Goal: Information Seeking & Learning: Compare options

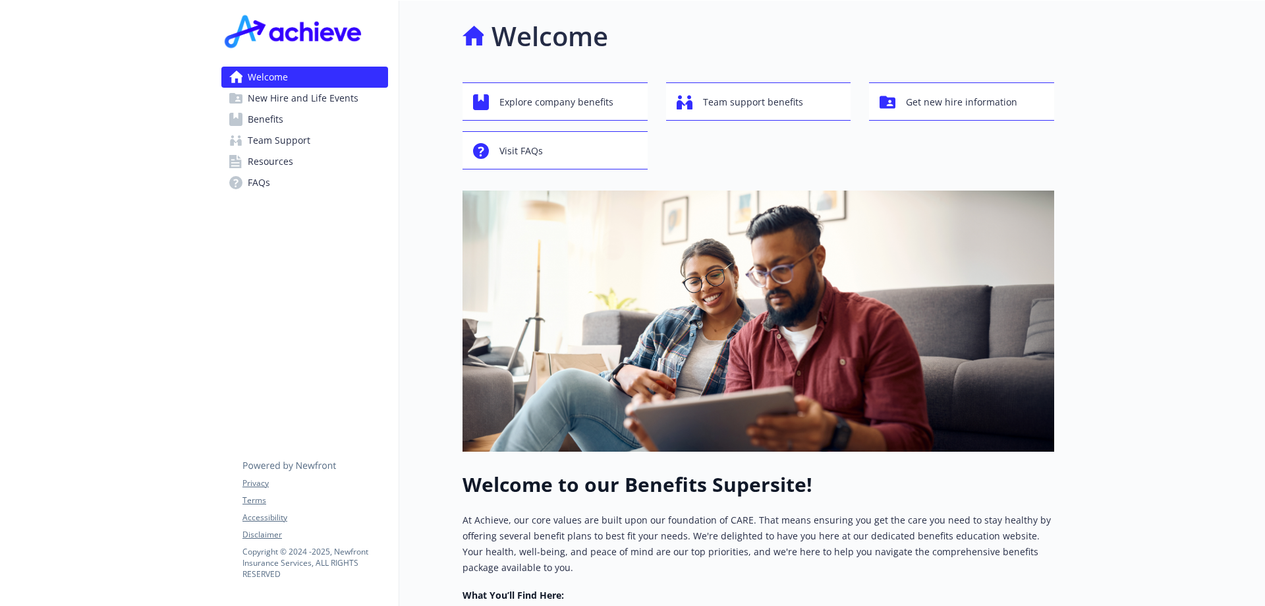
click at [294, 121] on link "Benefits" at bounding box center [304, 119] width 167 height 21
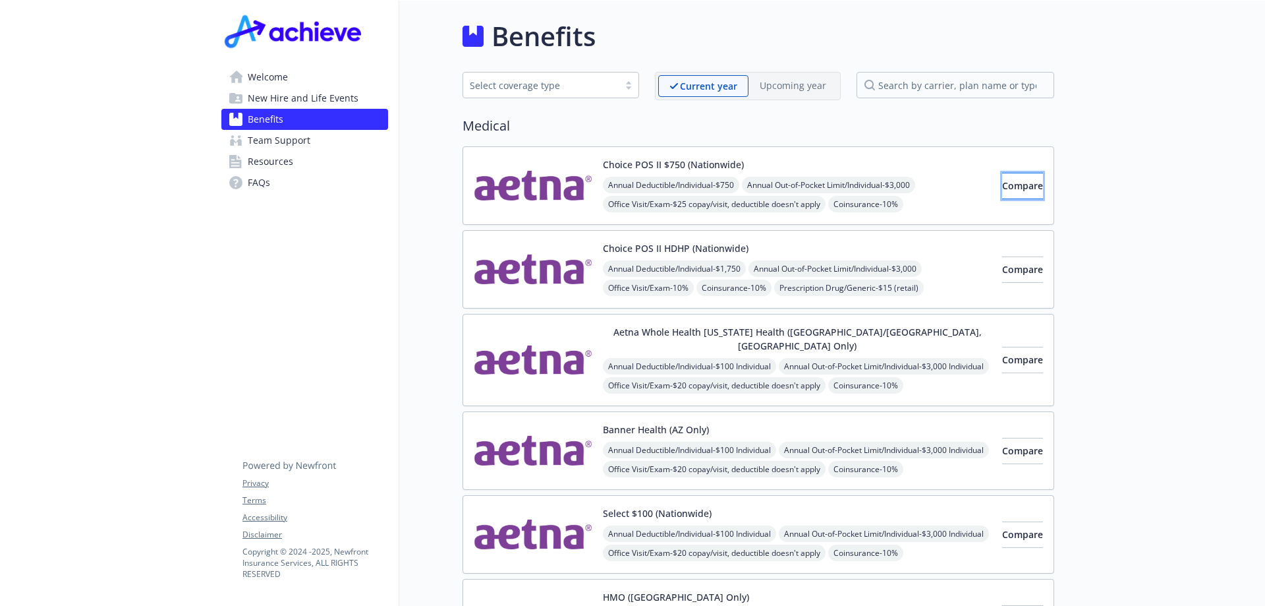
click at [1022, 179] on button "Compare" at bounding box center [1022, 186] width 41 height 26
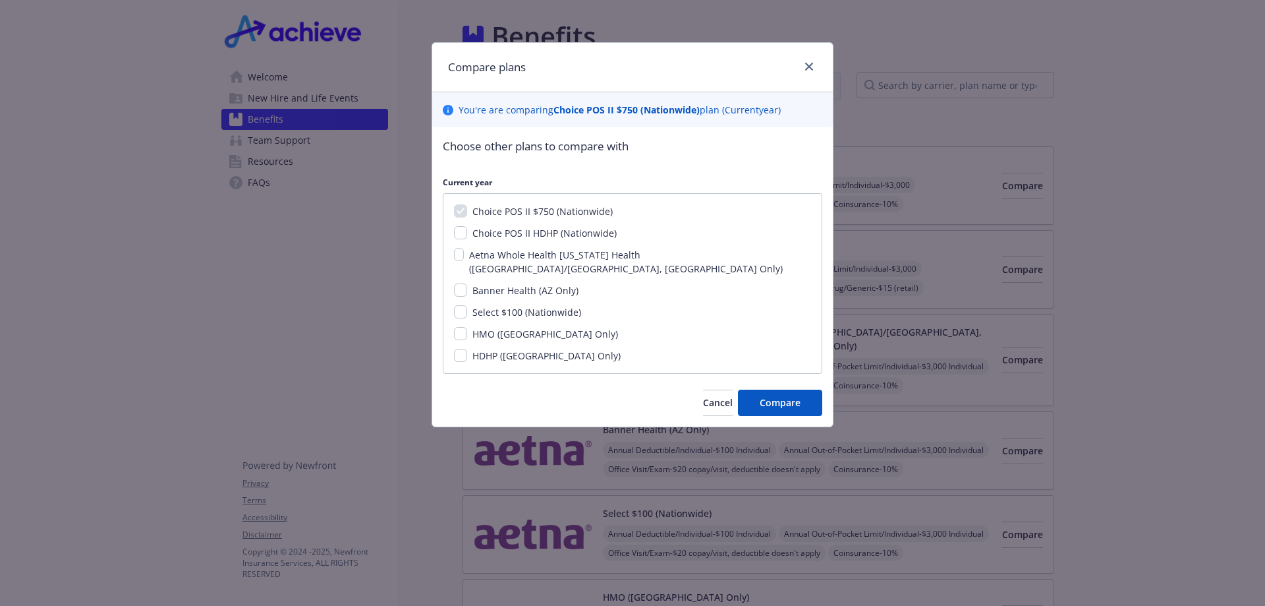
click at [610, 229] on span "Choice POS II HDHP (Nationwide)" at bounding box center [545, 233] width 144 height 13
click at [467, 229] on input "Choice POS II HDHP (Nationwide)" at bounding box center [460, 232] width 13 height 13
checkbox input "true"
click at [607, 246] on div "Choice POS II $750 (Nationwide) Choice POS II HDHP (Nationwide) Aetna Whole Hea…" at bounding box center [633, 283] width 380 height 181
click at [607, 252] on span "Aetna Whole Health [US_STATE] Health ([GEOGRAPHIC_DATA]/[GEOGRAPHIC_DATA], [GEO…" at bounding box center [626, 261] width 314 height 26
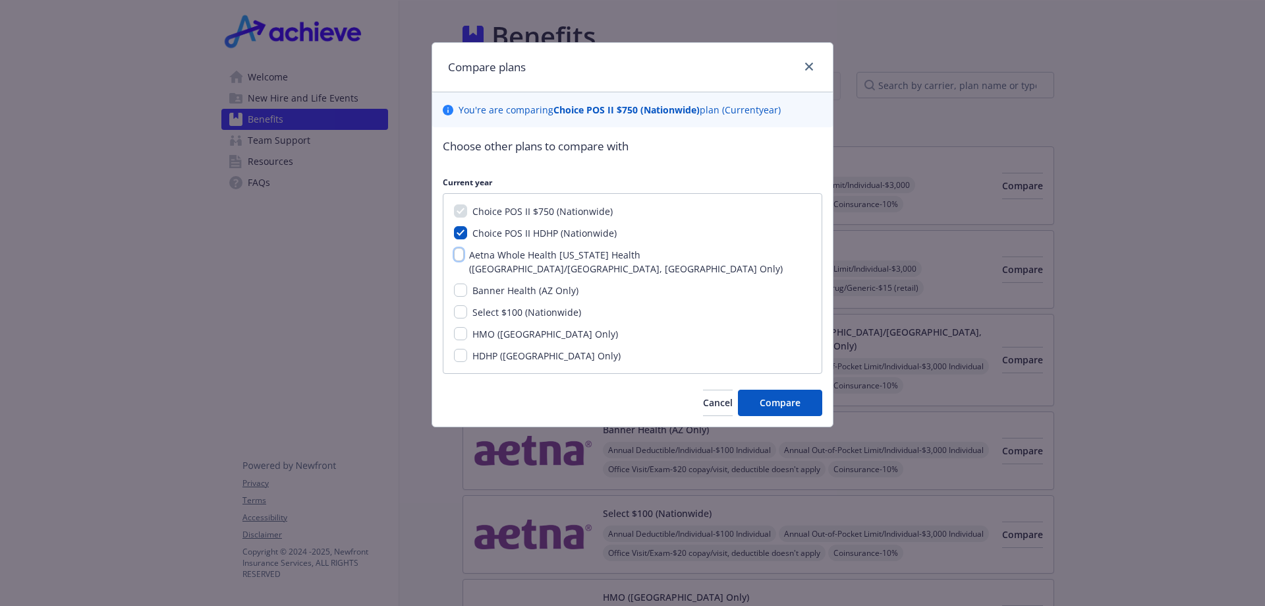
click at [464, 252] on input "Aetna Whole Health [US_STATE] Health ([GEOGRAPHIC_DATA]/[GEOGRAPHIC_DATA], [GEO…" at bounding box center [459, 254] width 10 height 13
checkbox input "true"
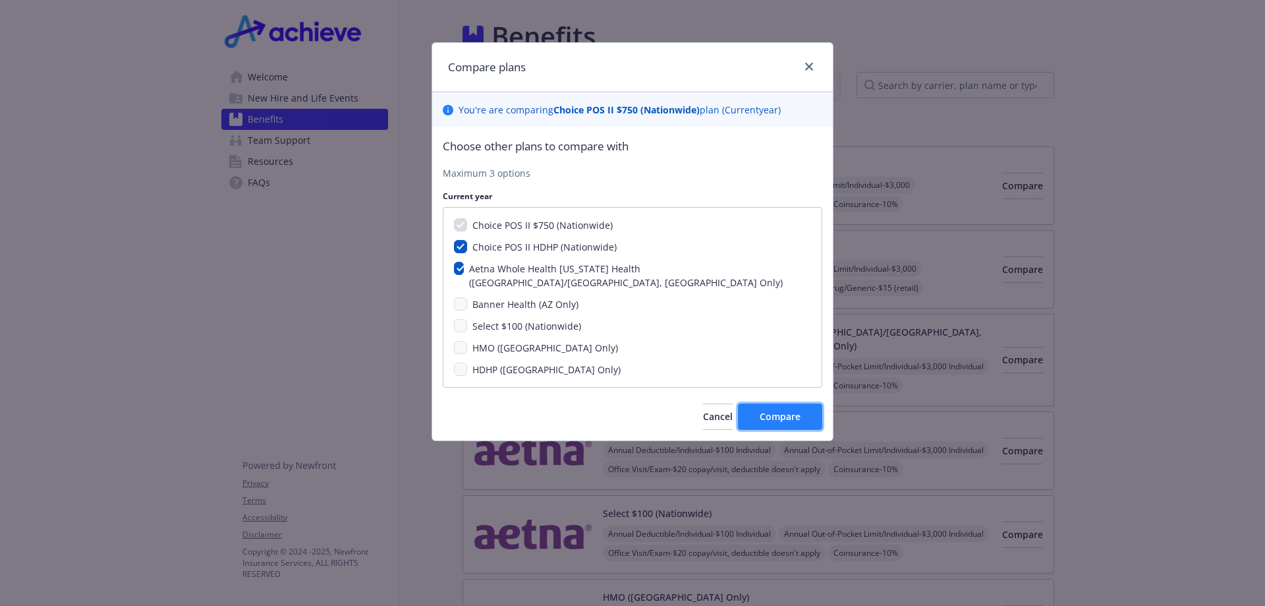
click at [753, 403] on button "Compare" at bounding box center [780, 416] width 84 height 26
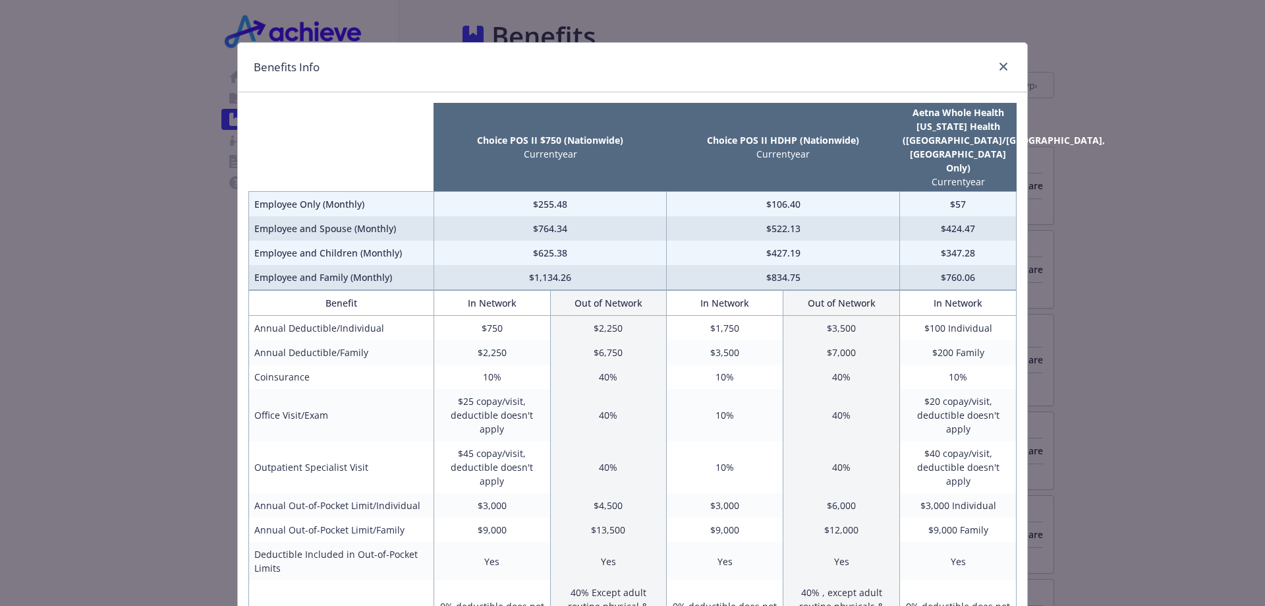
click at [1002, 59] on div "compare plan details" at bounding box center [1001, 67] width 21 height 17
click at [1000, 60] on link "close" at bounding box center [1004, 67] width 16 height 16
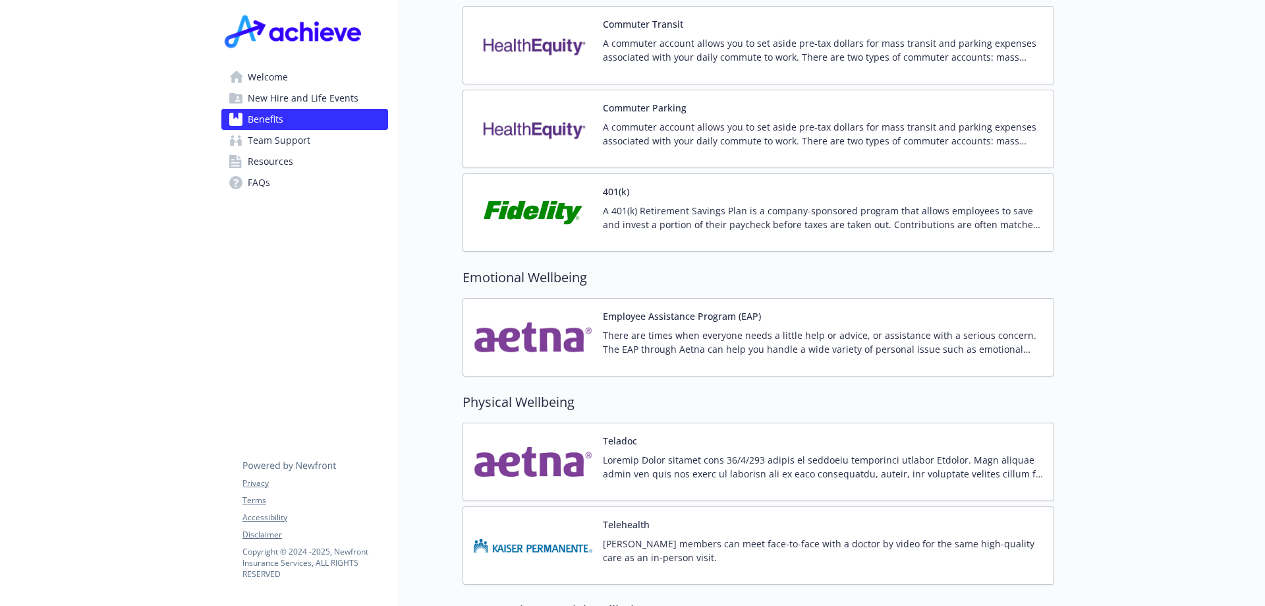
scroll to position [1780, 0]
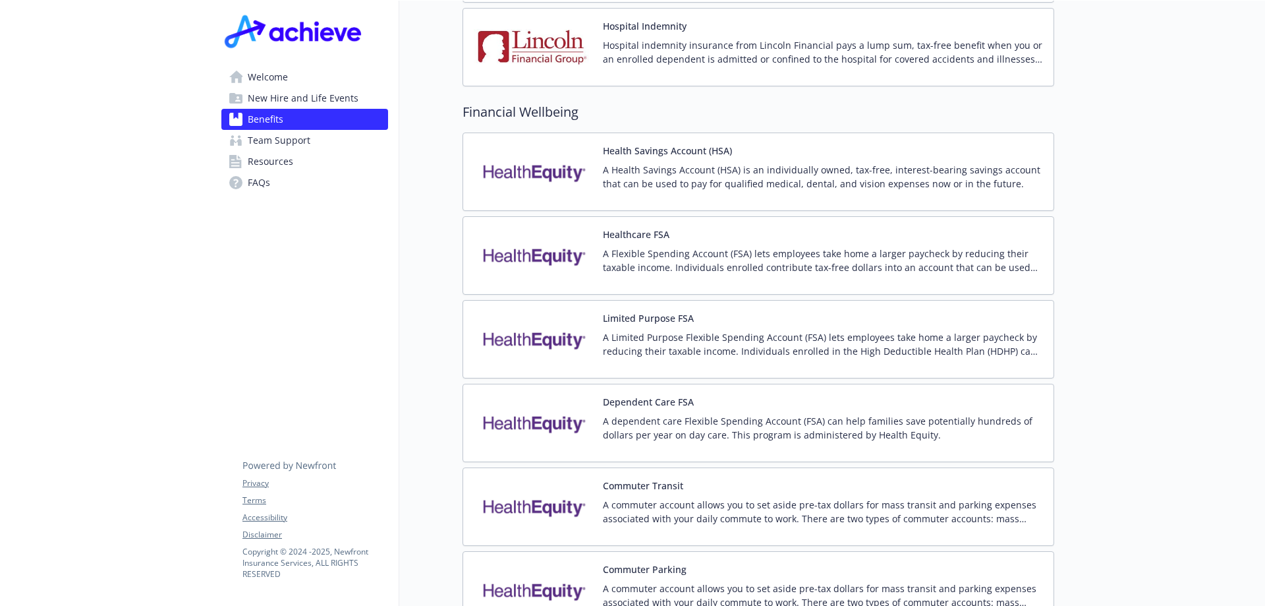
click at [275, 99] on span "New Hire and Life Events" at bounding box center [303, 98] width 111 height 21
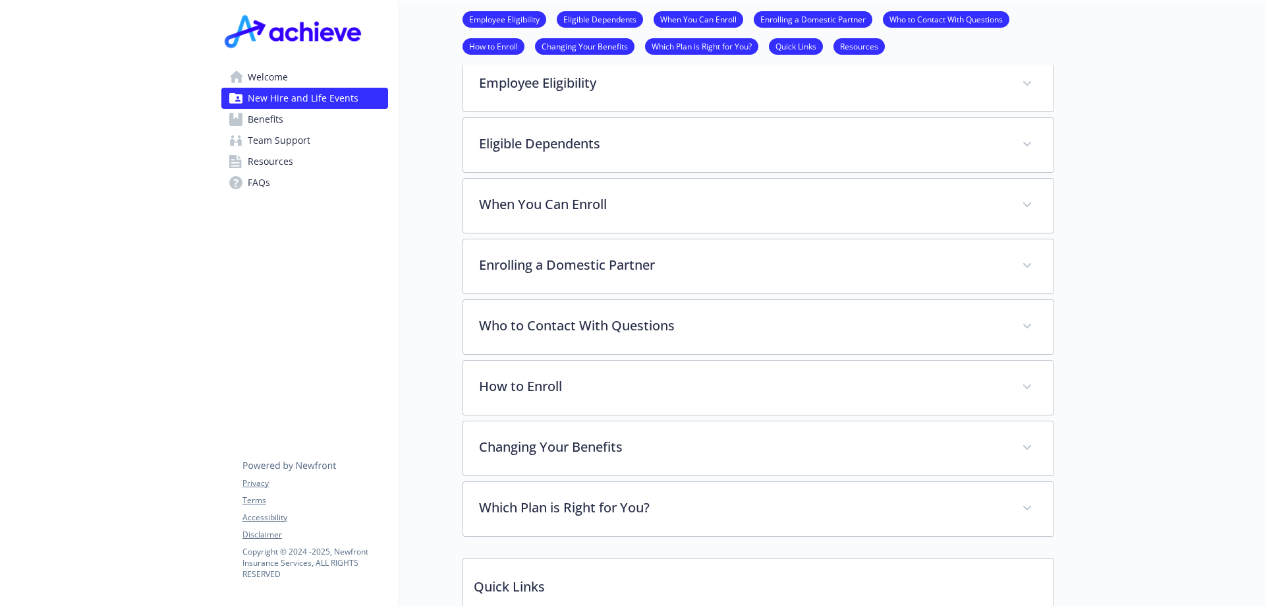
scroll to position [767, 0]
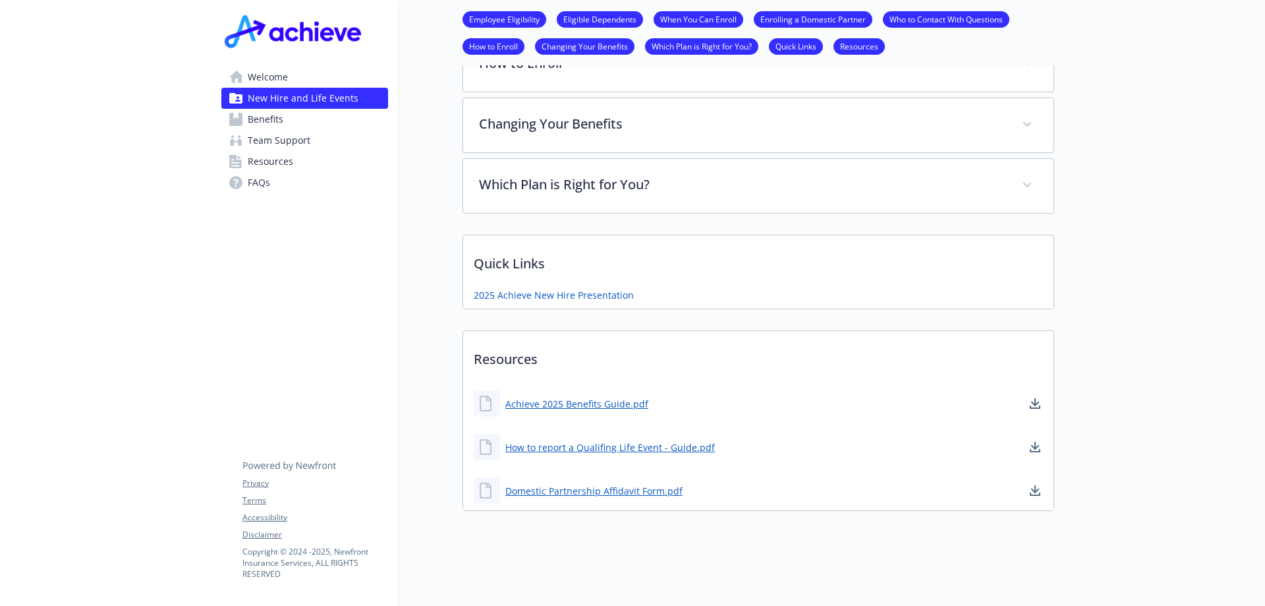
click at [276, 73] on span "Welcome" at bounding box center [268, 77] width 40 height 21
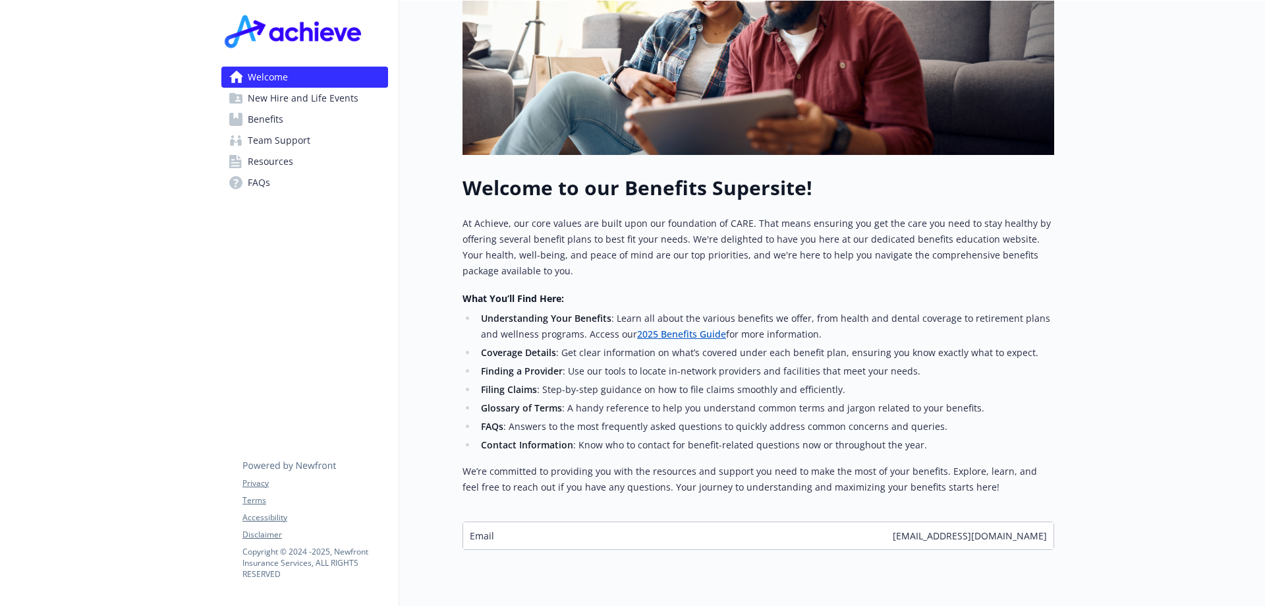
scroll to position [345, 0]
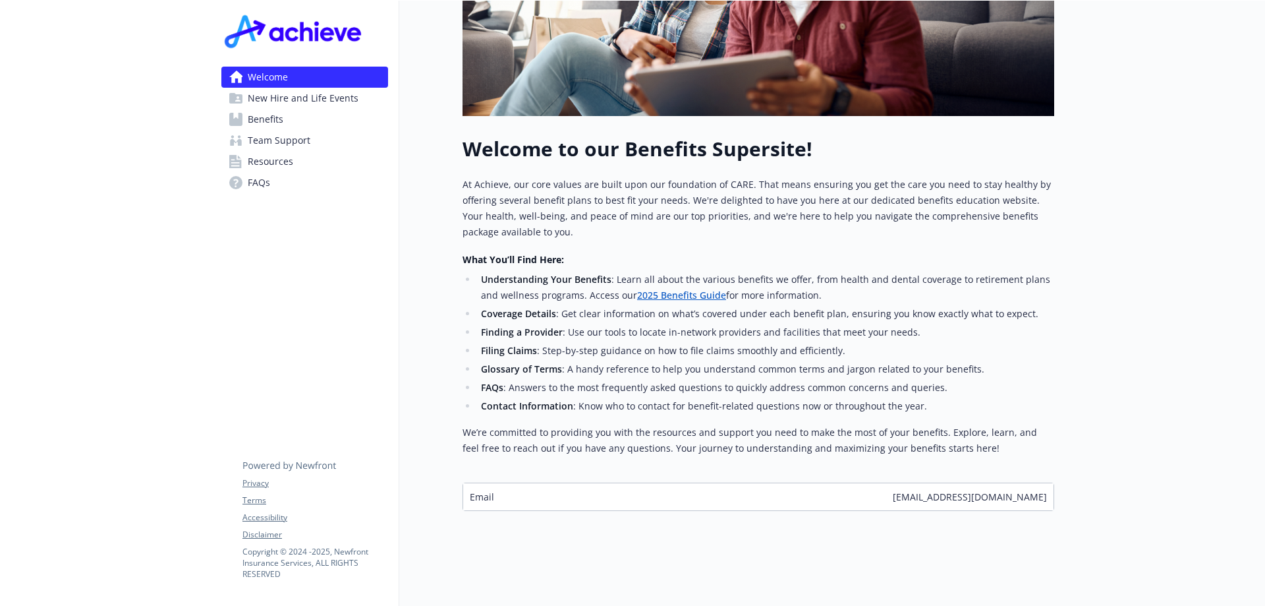
click at [681, 289] on link "2025 Benefits Guide" at bounding box center [681, 295] width 89 height 13
click at [264, 116] on span "Benefits" at bounding box center [266, 119] width 36 height 21
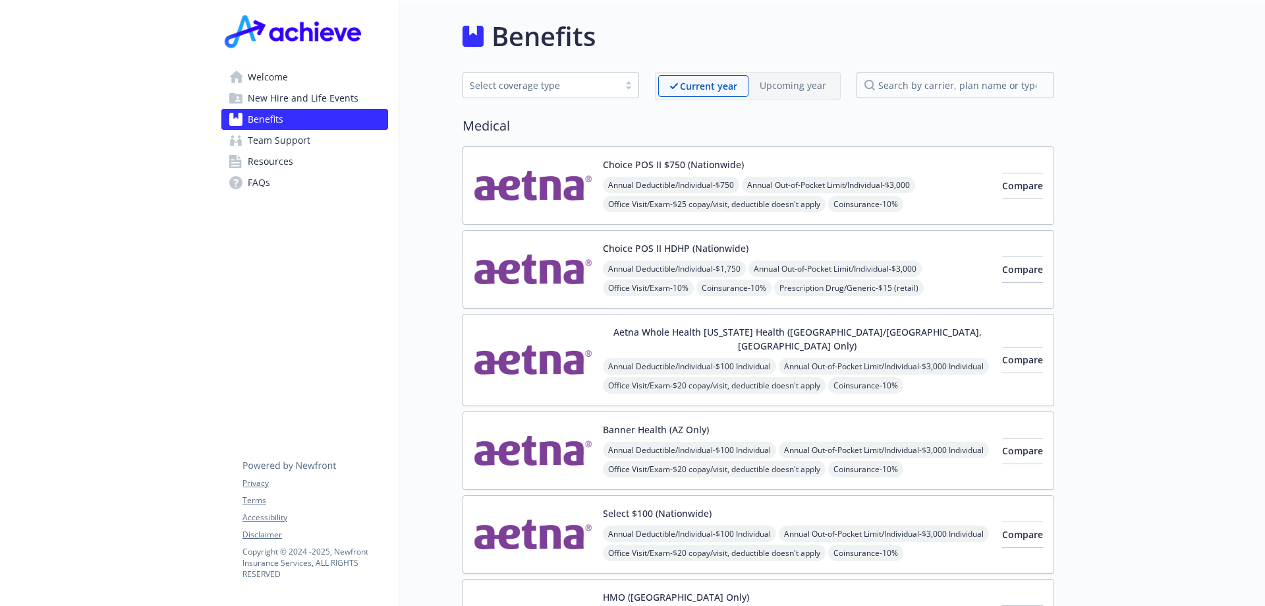
click at [898, 190] on span "Annual Out-of-Pocket Limit/Individual - $3,000" at bounding box center [828, 185] width 173 height 16
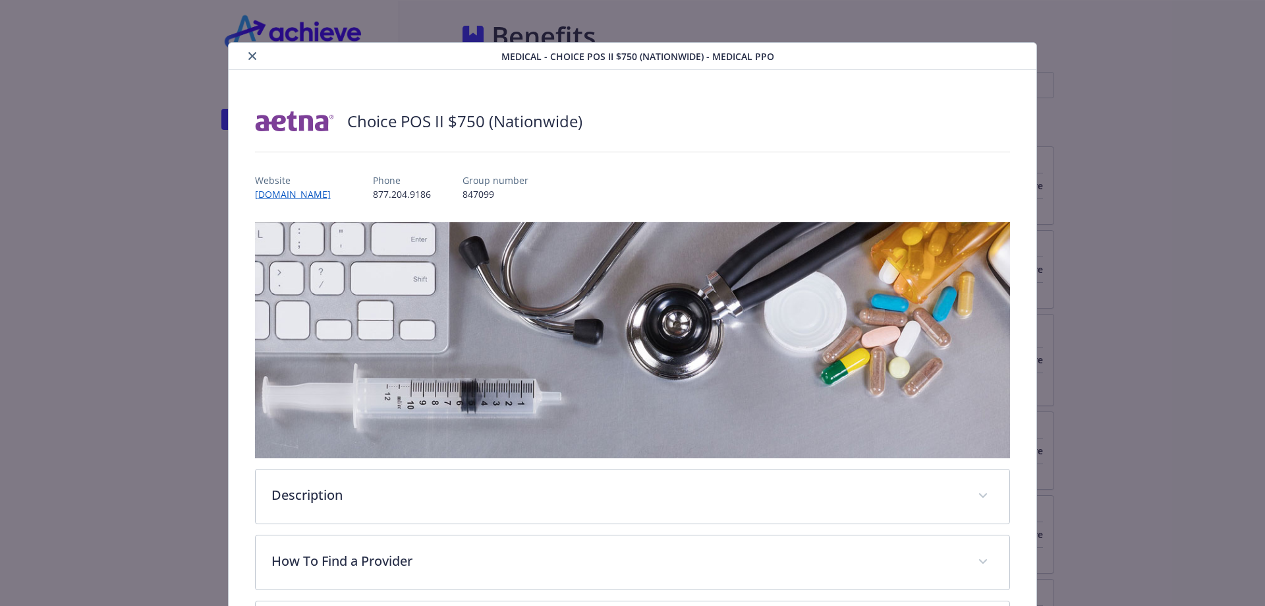
scroll to position [40, 0]
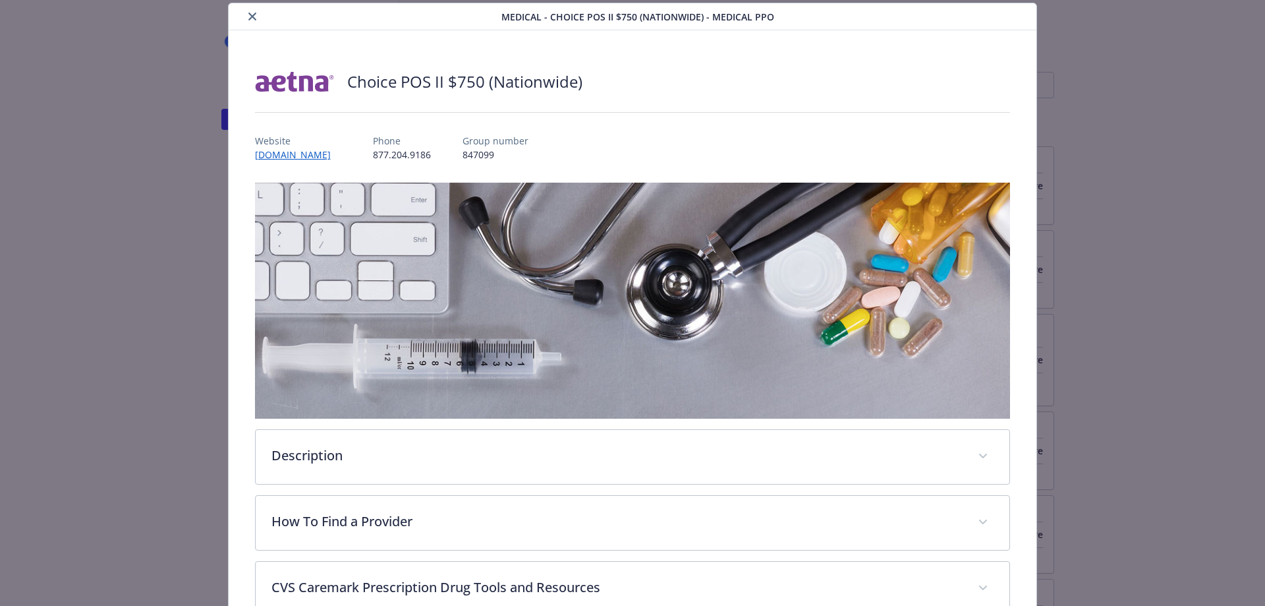
click at [250, 15] on icon "close" at bounding box center [252, 17] width 8 height 8
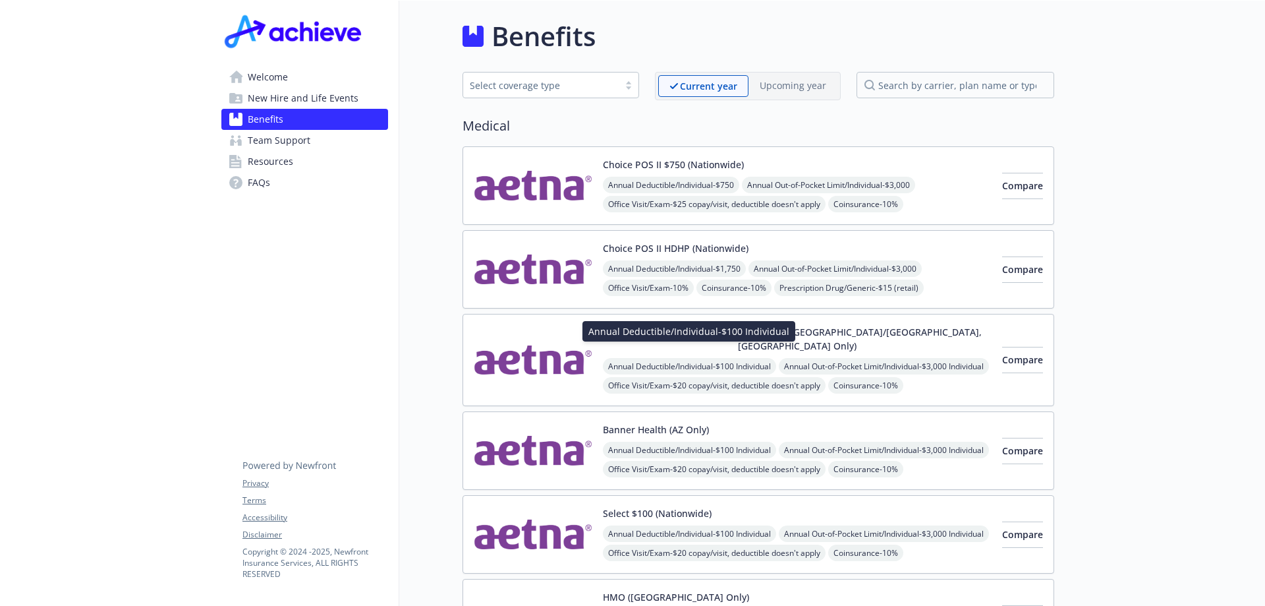
click at [718, 358] on span "Annual Deductible/Individual - $100 Individual" at bounding box center [689, 366] width 173 height 16
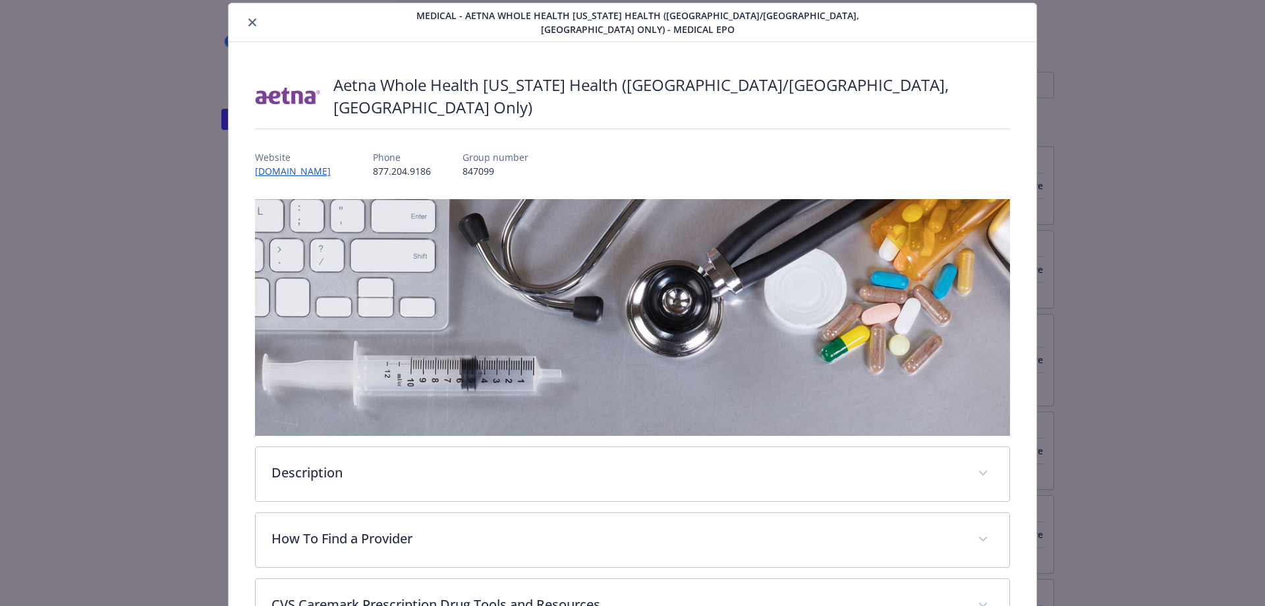
scroll to position [303, 0]
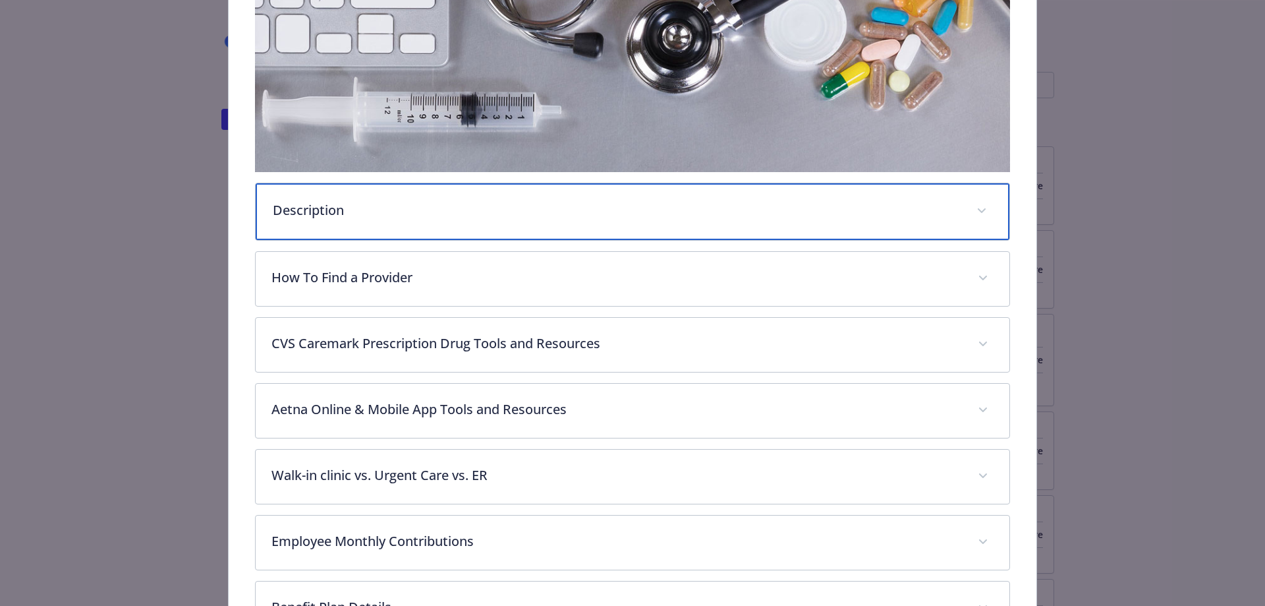
click at [498, 211] on div "Description" at bounding box center [633, 211] width 755 height 57
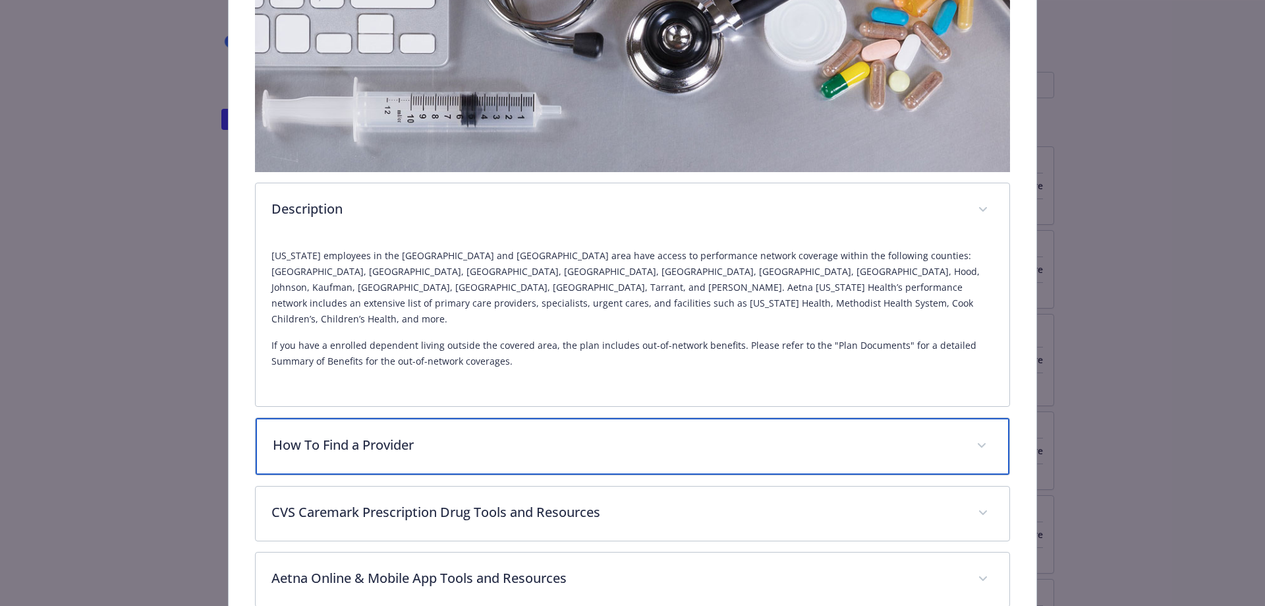
drag, startPoint x: 481, startPoint y: 417, endPoint x: 475, endPoint y: 413, distance: 8.0
click at [478, 435] on p "How To Find a Provider" at bounding box center [617, 445] width 689 height 20
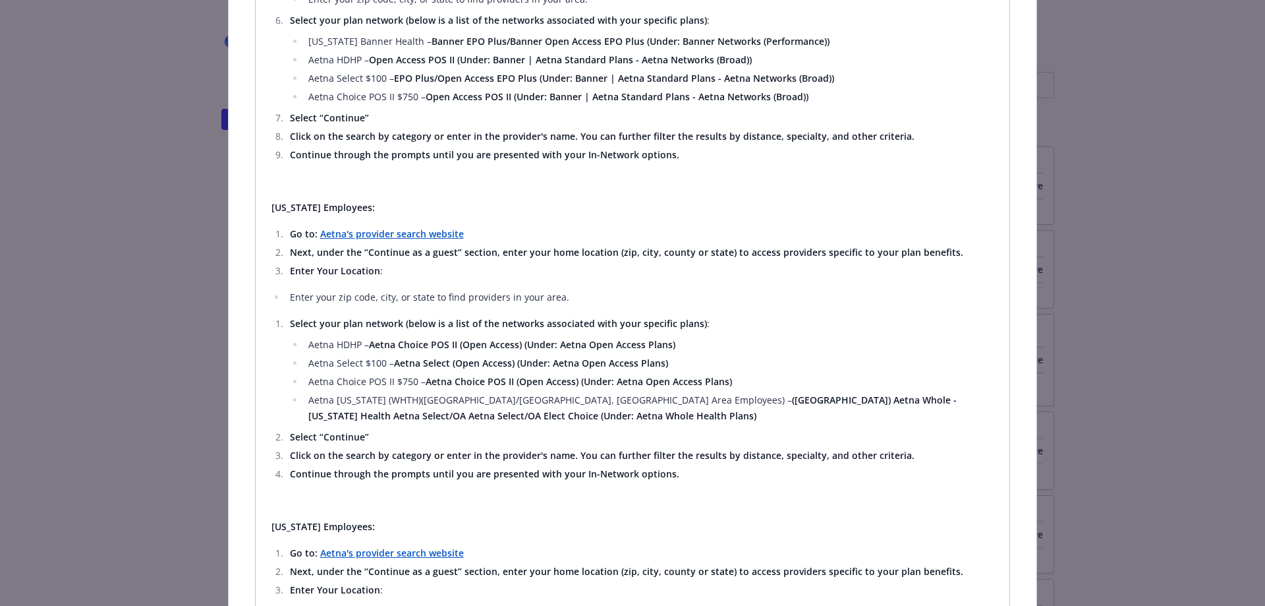
scroll to position [960, 0]
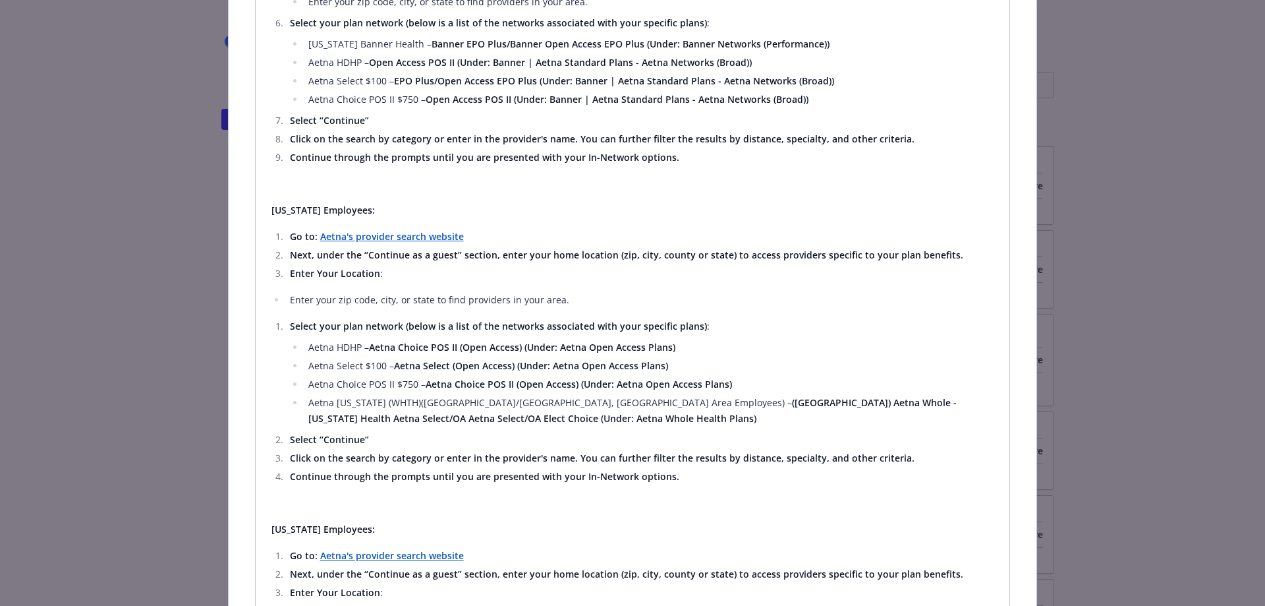
click at [403, 140] on div "Using Aetna's Online Directory: [US_STATE] Employees: Visit [PERSON_NAME]'s Web…" at bounding box center [633, 472] width 723 height 1292
click at [397, 230] on strong "Aetna's provider search website" at bounding box center [392, 236] width 144 height 13
click at [379, 230] on strong "Aetna's provider search website" at bounding box center [392, 236] width 144 height 13
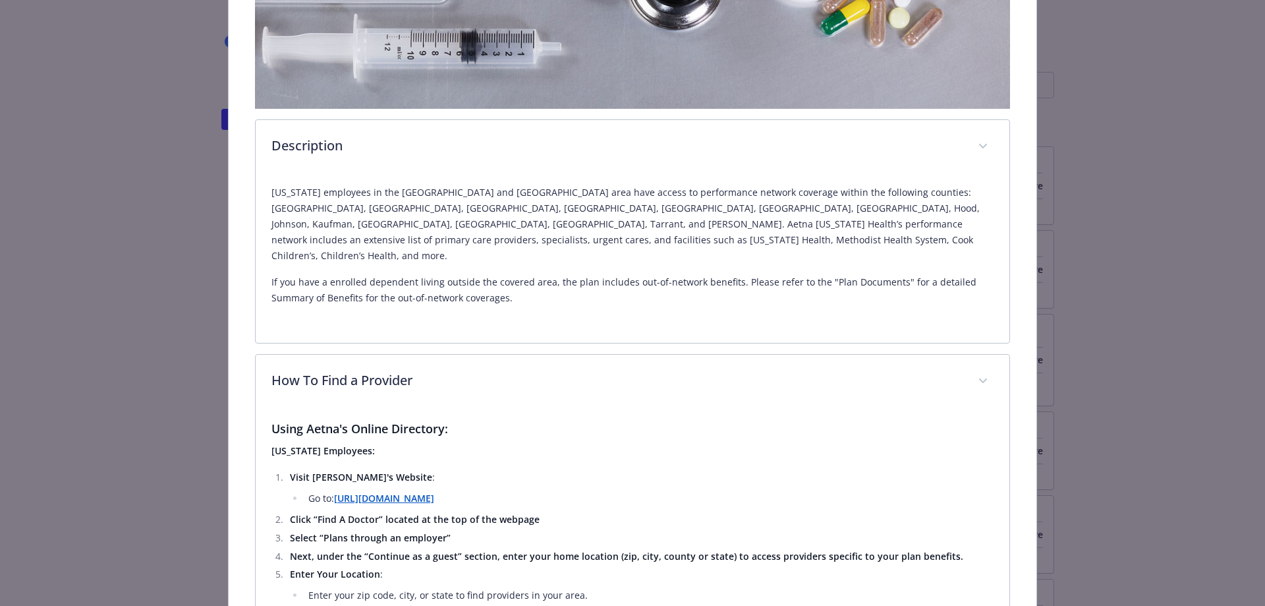
scroll to position [0, 0]
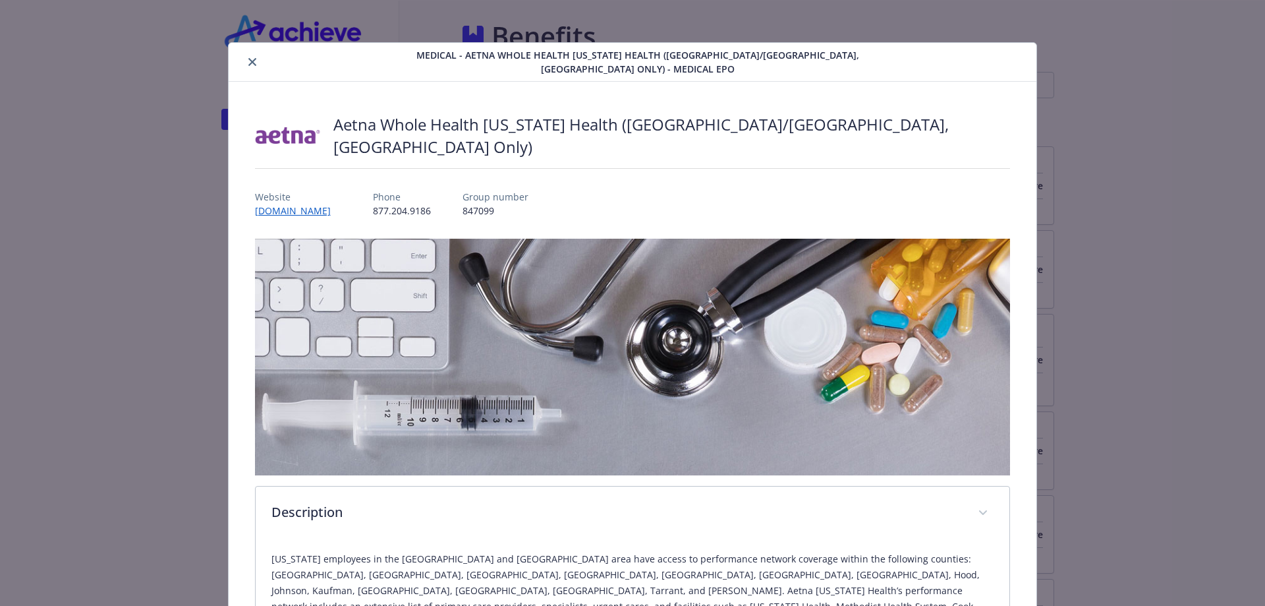
click at [250, 58] on icon "close" at bounding box center [252, 62] width 8 height 8
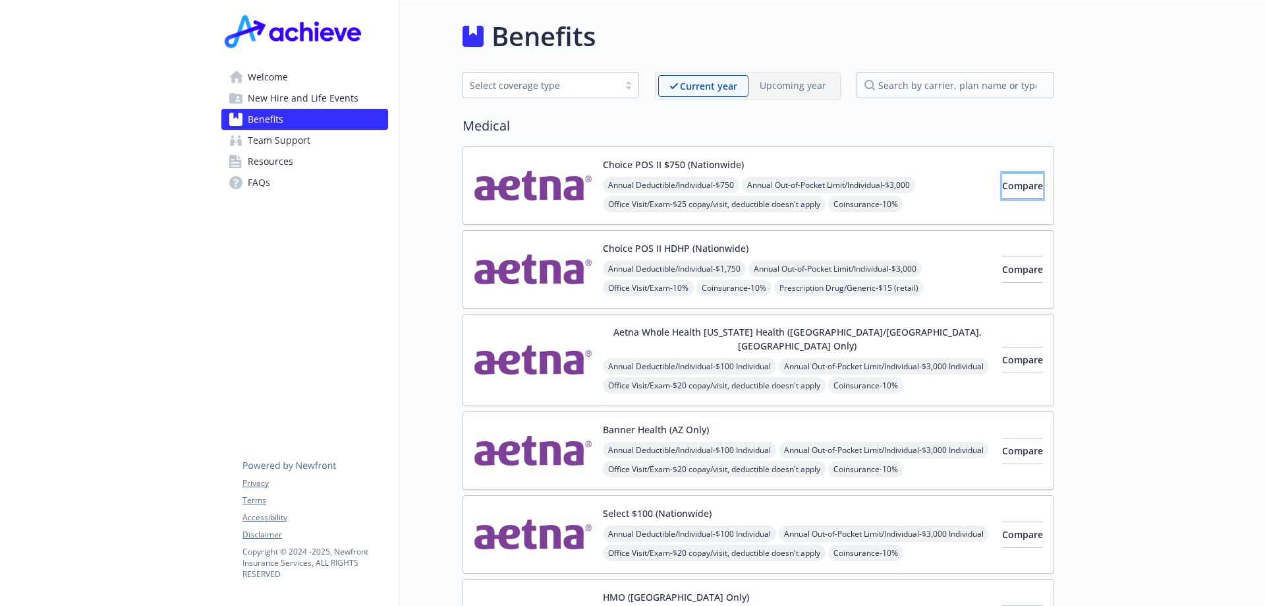
click at [1002, 183] on span "Compare" at bounding box center [1022, 185] width 41 height 13
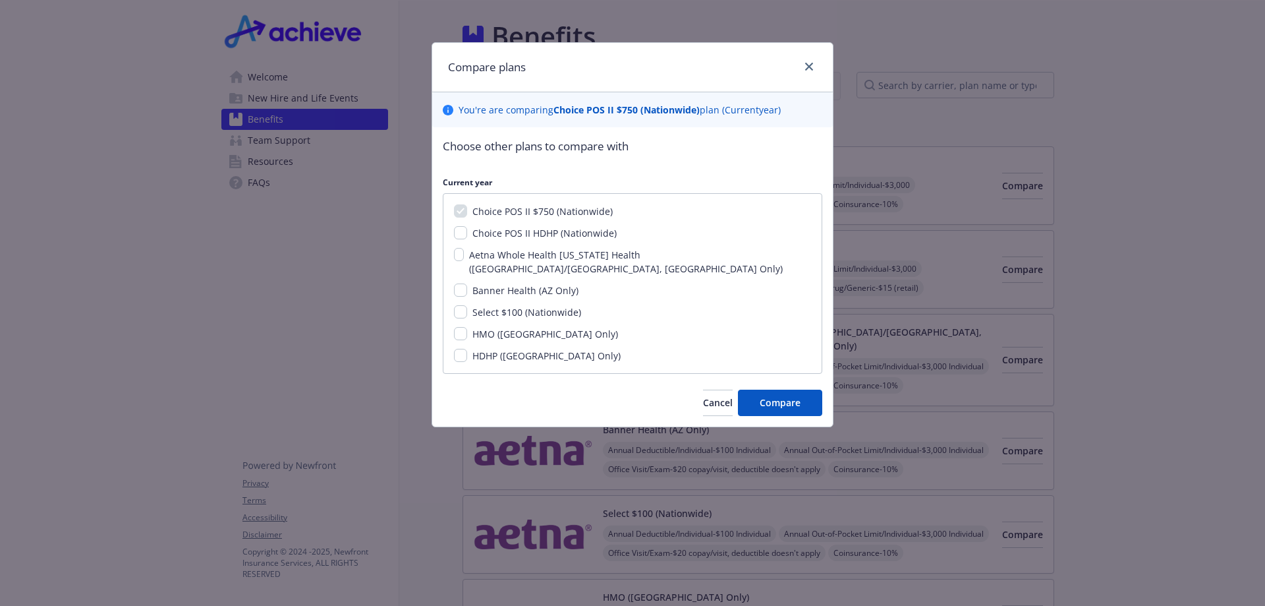
click at [535, 233] on span "Choice POS II HDHP (Nationwide)" at bounding box center [545, 233] width 144 height 13
click at [467, 233] on input "Choice POS II HDHP (Nationwide)" at bounding box center [460, 232] width 13 height 13
checkbox input "true"
click at [532, 256] on span "Aetna Whole Health [US_STATE] Health ([GEOGRAPHIC_DATA]/[GEOGRAPHIC_DATA], [GEO…" at bounding box center [626, 261] width 314 height 26
click at [464, 256] on input "Aetna Whole Health [US_STATE] Health ([GEOGRAPHIC_DATA]/[GEOGRAPHIC_DATA], [GEO…" at bounding box center [459, 254] width 10 height 13
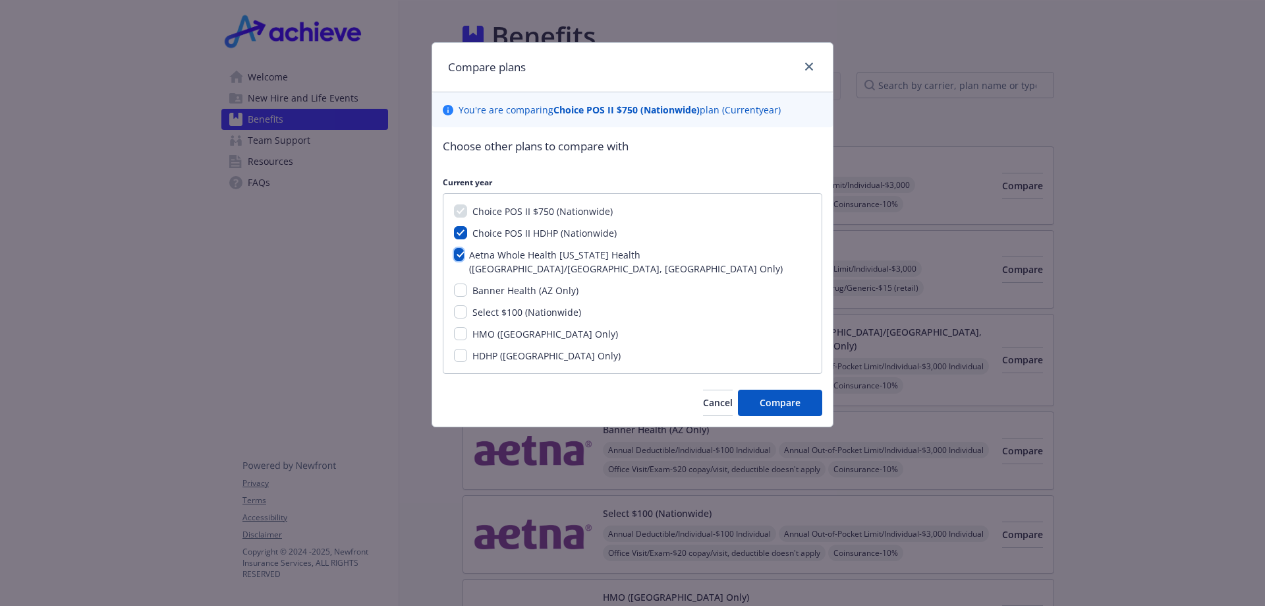
checkbox input "true"
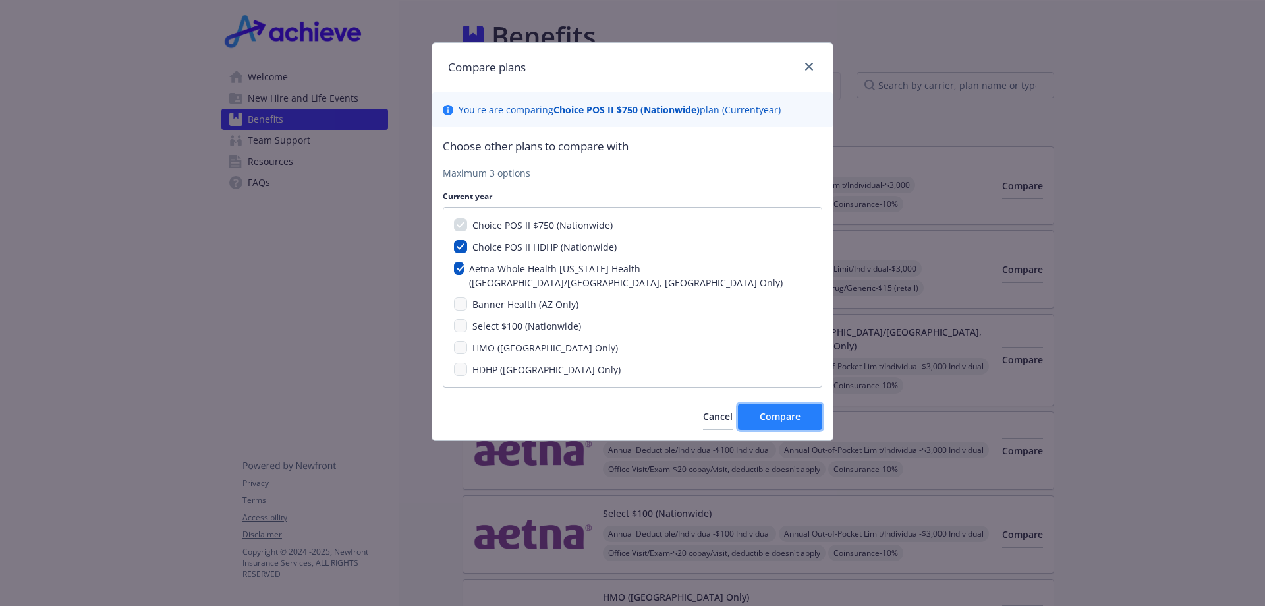
click at [792, 410] on span "Compare" at bounding box center [780, 416] width 41 height 13
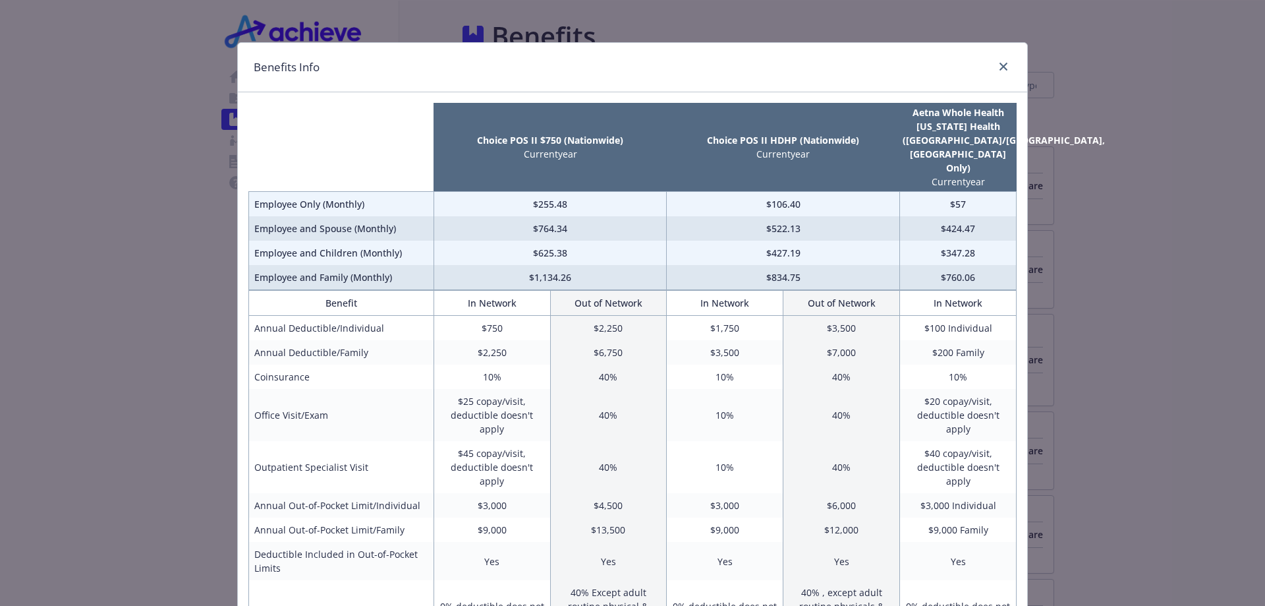
click at [1, 241] on div "Benefits Info Choice POS II $750 (Nationwide) Current year Choice POS II HDHP (…" at bounding box center [632, 303] width 1265 height 606
drag, startPoint x: 194, startPoint y: 133, endPoint x: 214, endPoint y: 125, distance: 21.9
click at [195, 130] on div "Benefits Info Choice POS II $750 (Nationwide) Current year Choice POS II HDHP (…" at bounding box center [632, 303] width 1265 height 606
click at [1001, 68] on icon "close" at bounding box center [1004, 67] width 8 height 8
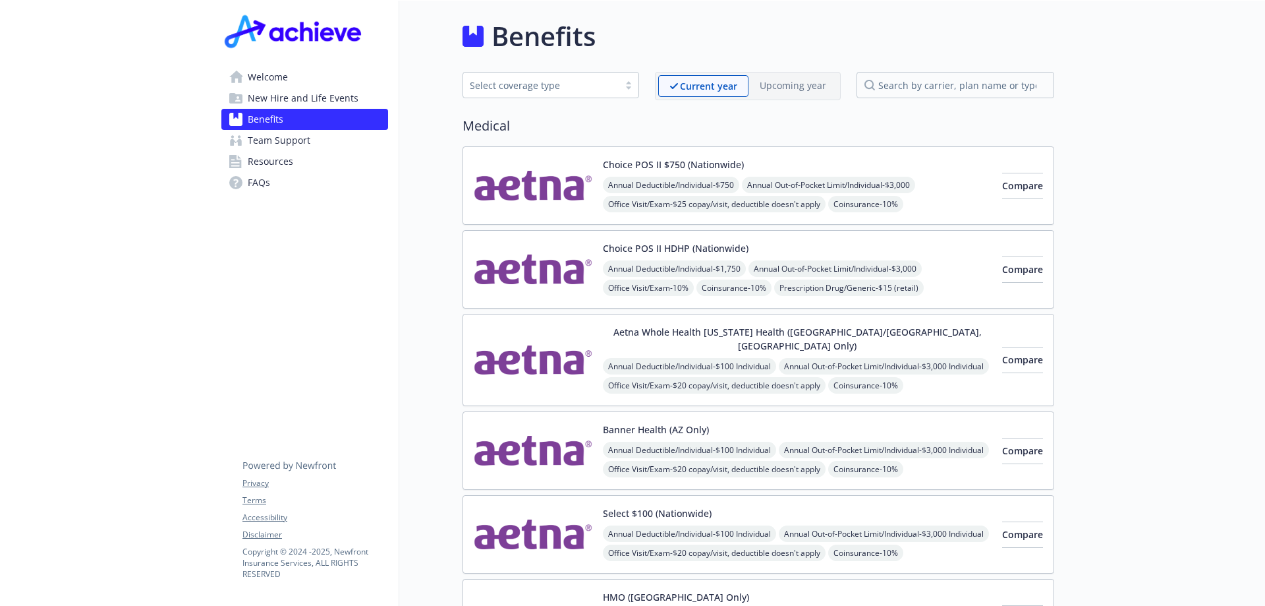
click at [693, 171] on button "Choice POS II $750 (Nationwide)" at bounding box center [673, 165] width 141 height 14
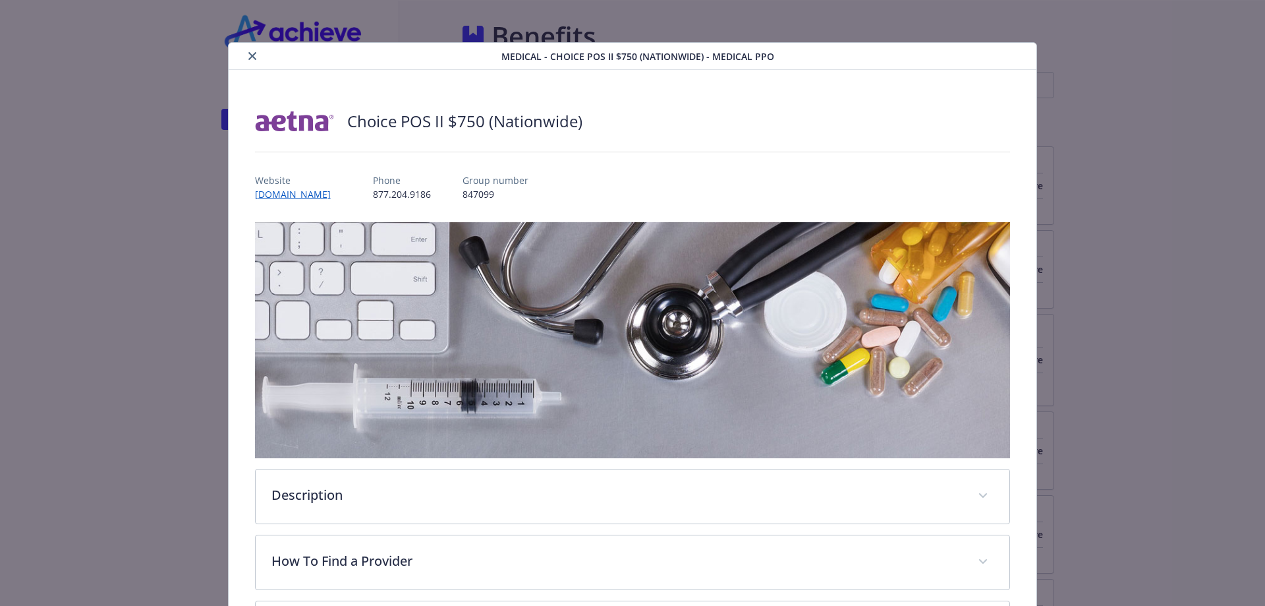
scroll to position [40, 0]
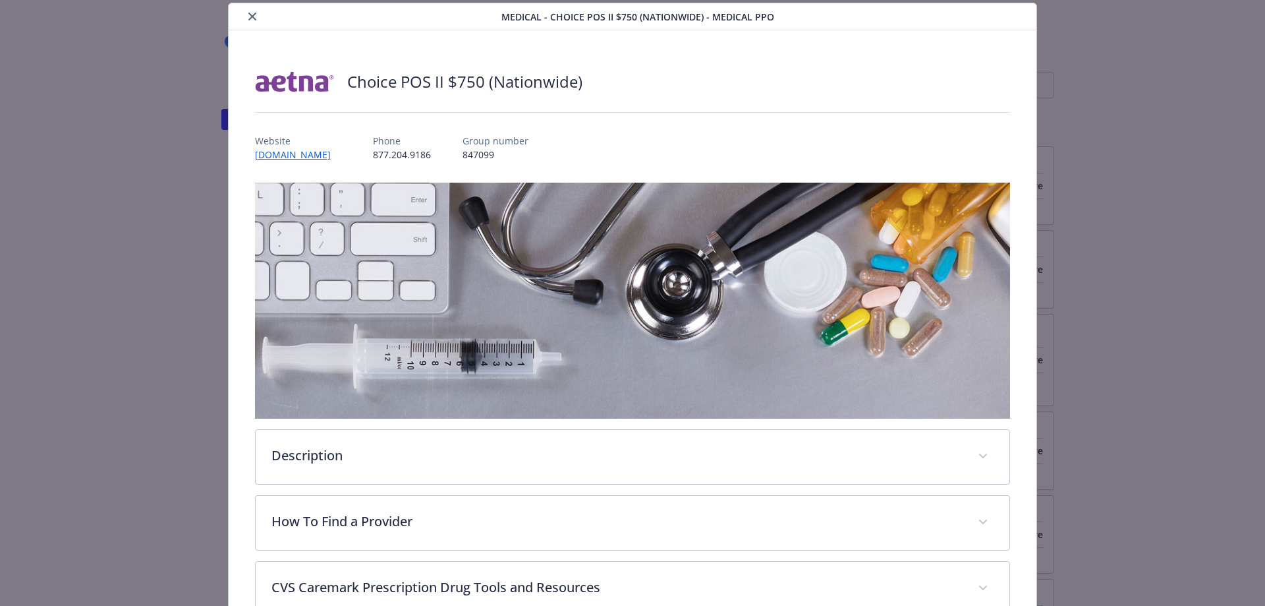
click at [250, 20] on button "close" at bounding box center [253, 17] width 16 height 16
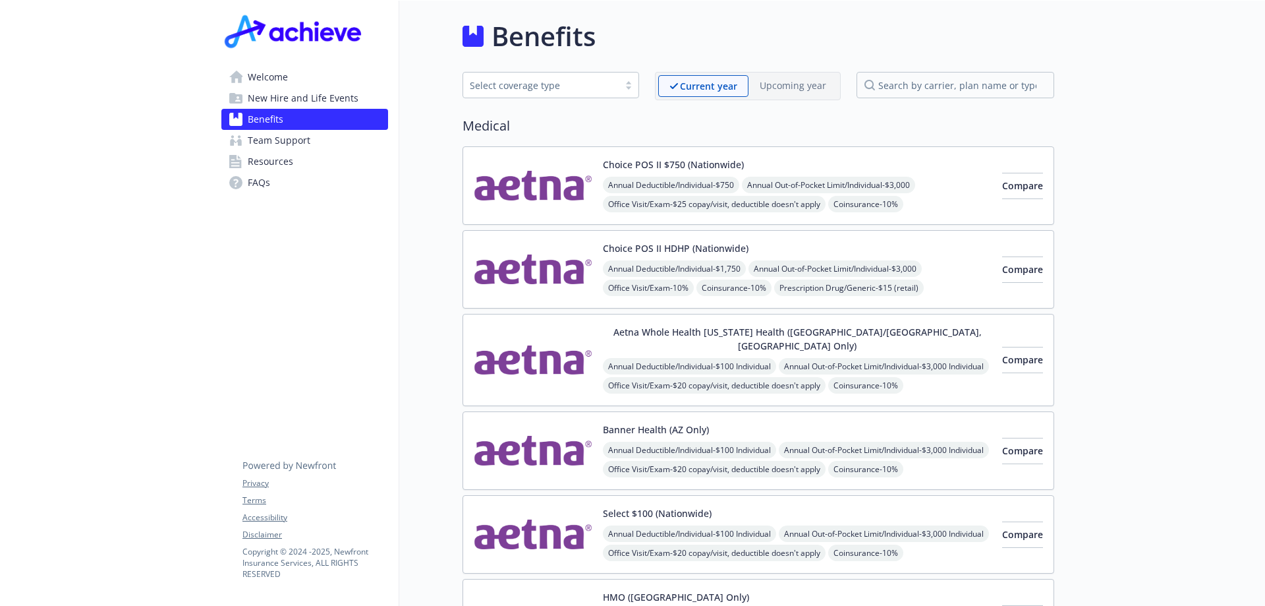
click at [804, 326] on button "Aetna Whole Health [US_STATE] Health ([GEOGRAPHIC_DATA]/[GEOGRAPHIC_DATA], [GEO…" at bounding box center [797, 339] width 389 height 28
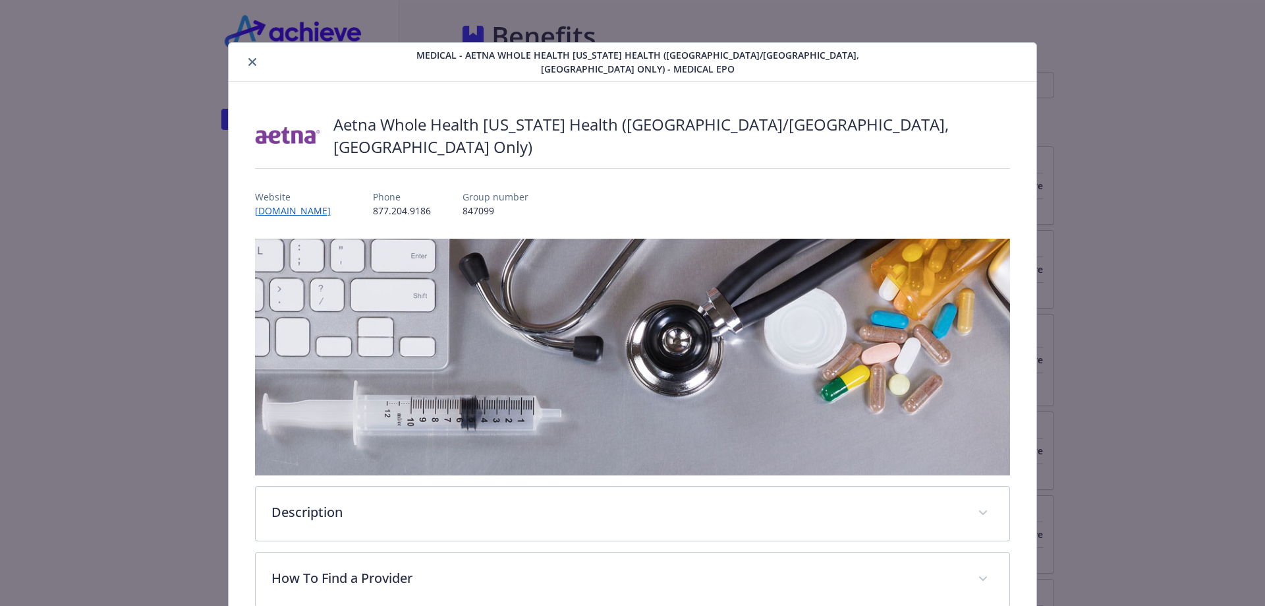
scroll to position [40, 0]
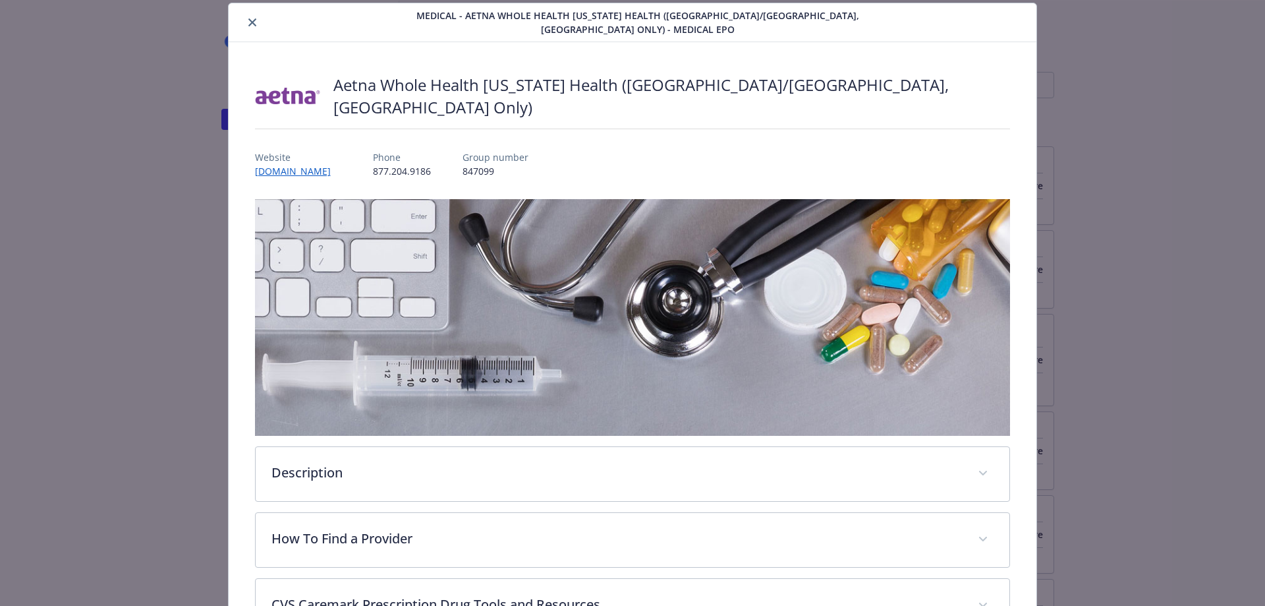
click at [250, 18] on icon "close" at bounding box center [252, 22] width 8 height 8
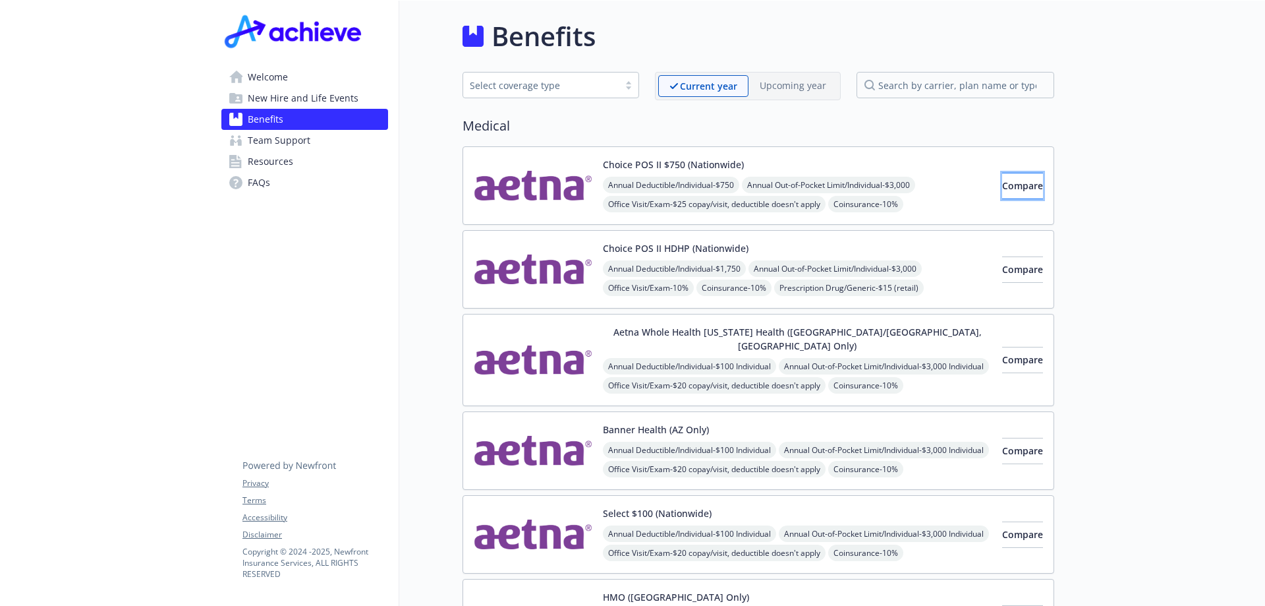
click at [1002, 178] on button "Compare" at bounding box center [1022, 186] width 41 height 26
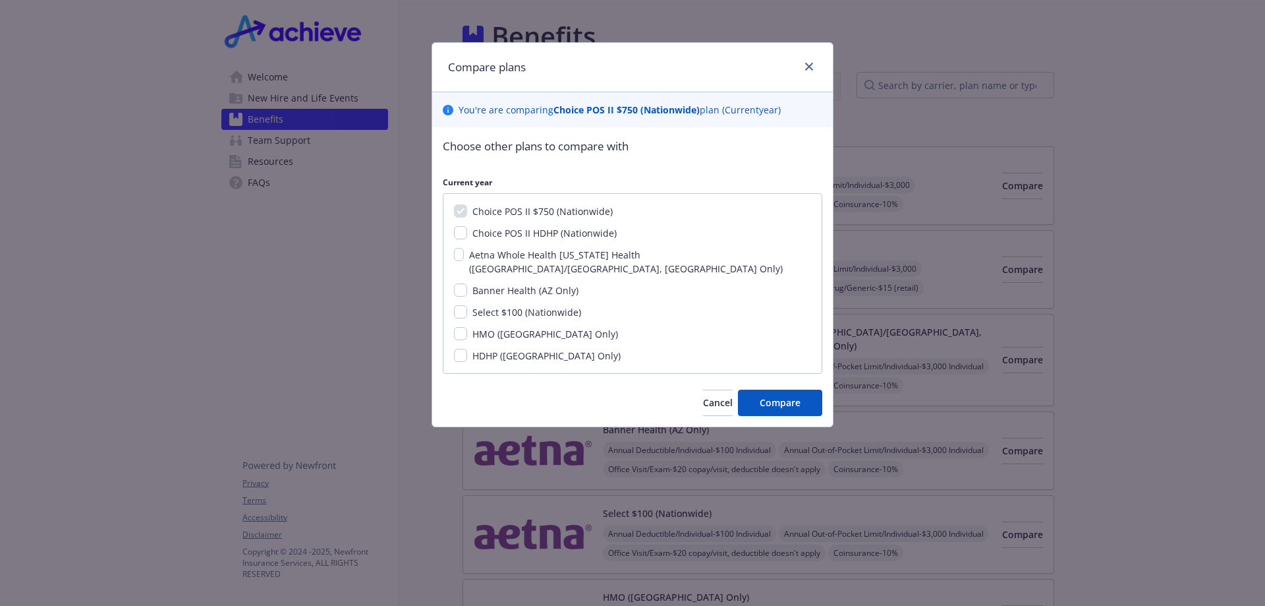
click at [540, 252] on span "Aetna Whole Health [US_STATE] Health ([GEOGRAPHIC_DATA]/[GEOGRAPHIC_DATA], [GEO…" at bounding box center [626, 261] width 314 height 26
click at [464, 252] on input "Aetna Whole Health [US_STATE] Health ([GEOGRAPHIC_DATA]/[GEOGRAPHIC_DATA], [GEO…" at bounding box center [459, 254] width 10 height 13
checkbox input "true"
click at [785, 396] on span "Compare" at bounding box center [780, 402] width 41 height 13
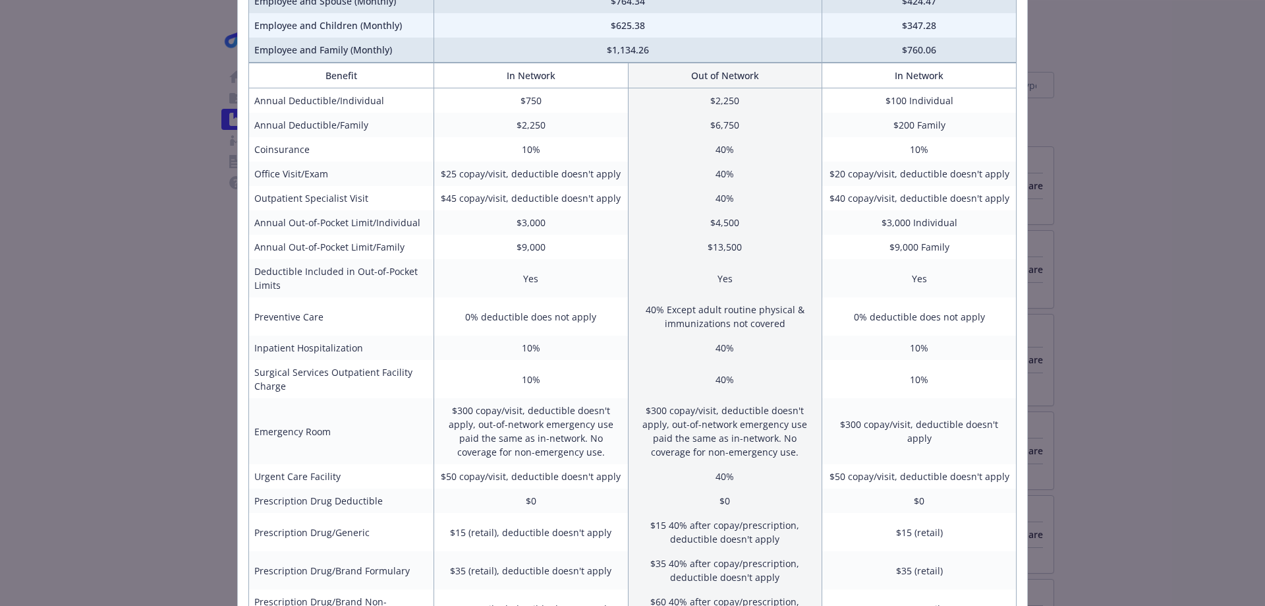
scroll to position [2, 0]
